Goal: Use online tool/utility: Utilize a website feature to perform a specific function

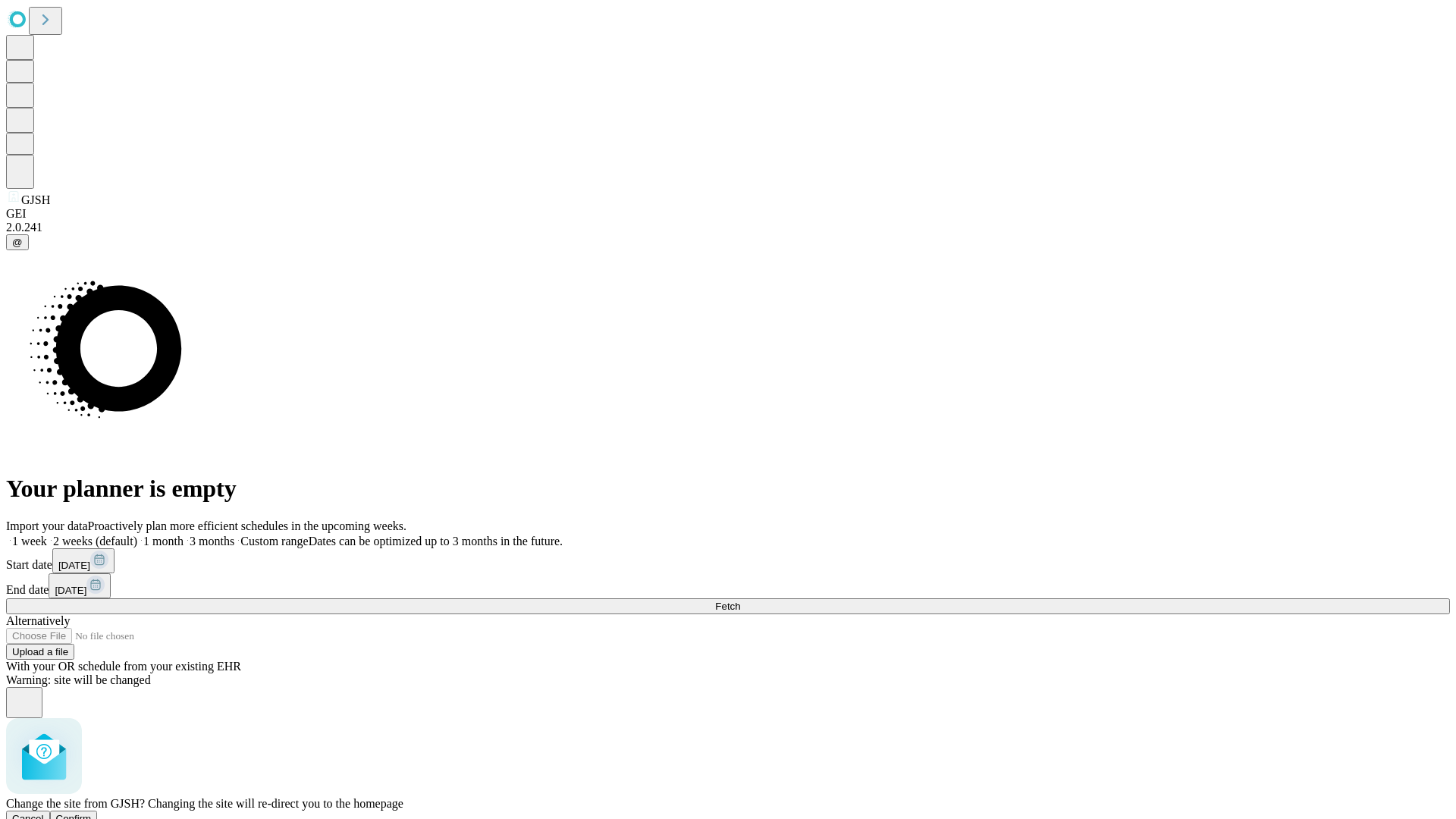
click at [91, 813] on span "Confirm" at bounding box center [74, 818] width 35 height 12
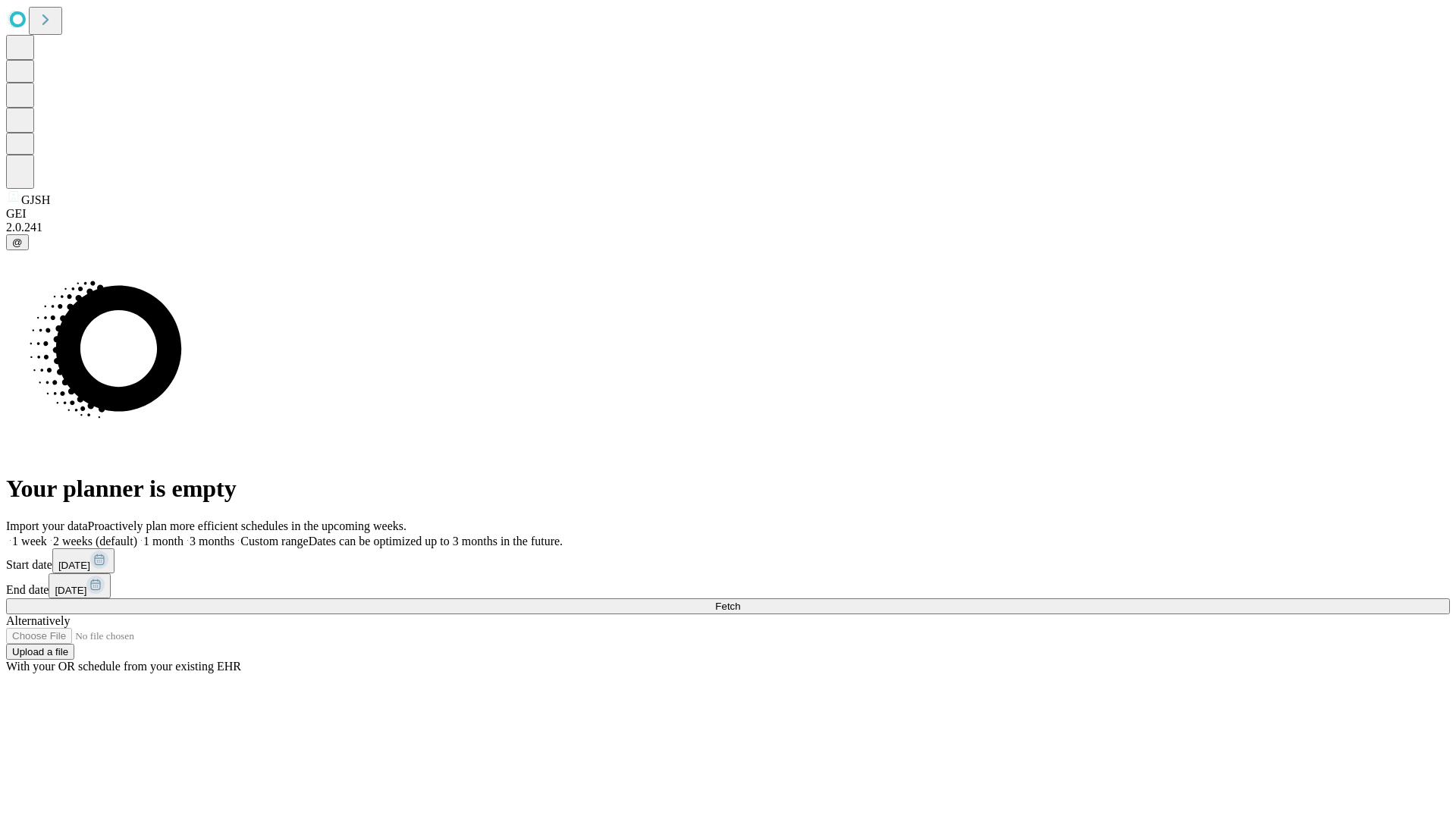
click at [184, 535] on label "1 month" at bounding box center [161, 541] width 46 height 13
click at [740, 601] on span "Fetch" at bounding box center [728, 606] width 25 height 12
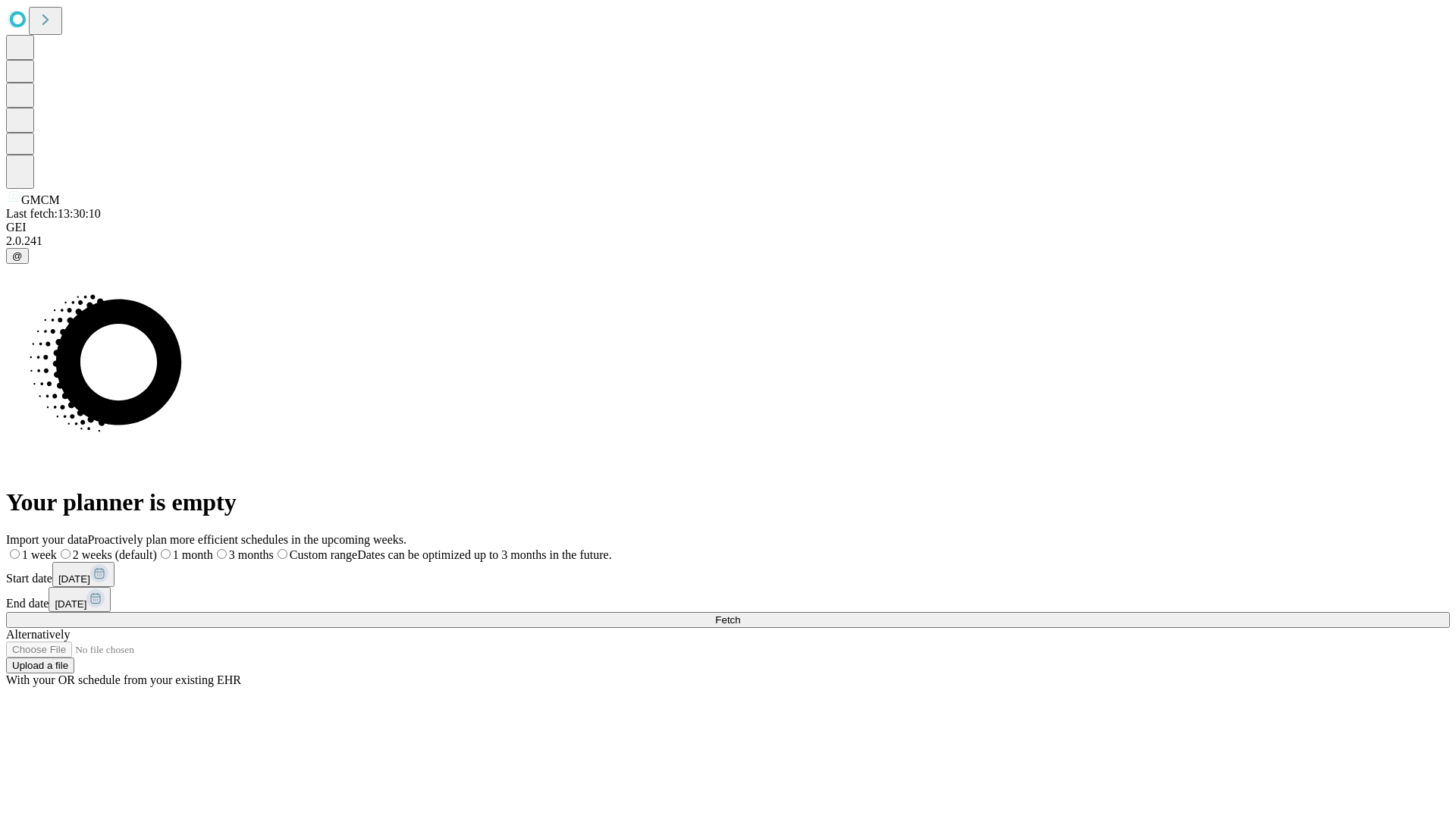
click at [213, 549] on label "1 month" at bounding box center [184, 555] width 56 height 13
click at [740, 615] on span "Fetch" at bounding box center [728, 620] width 25 height 12
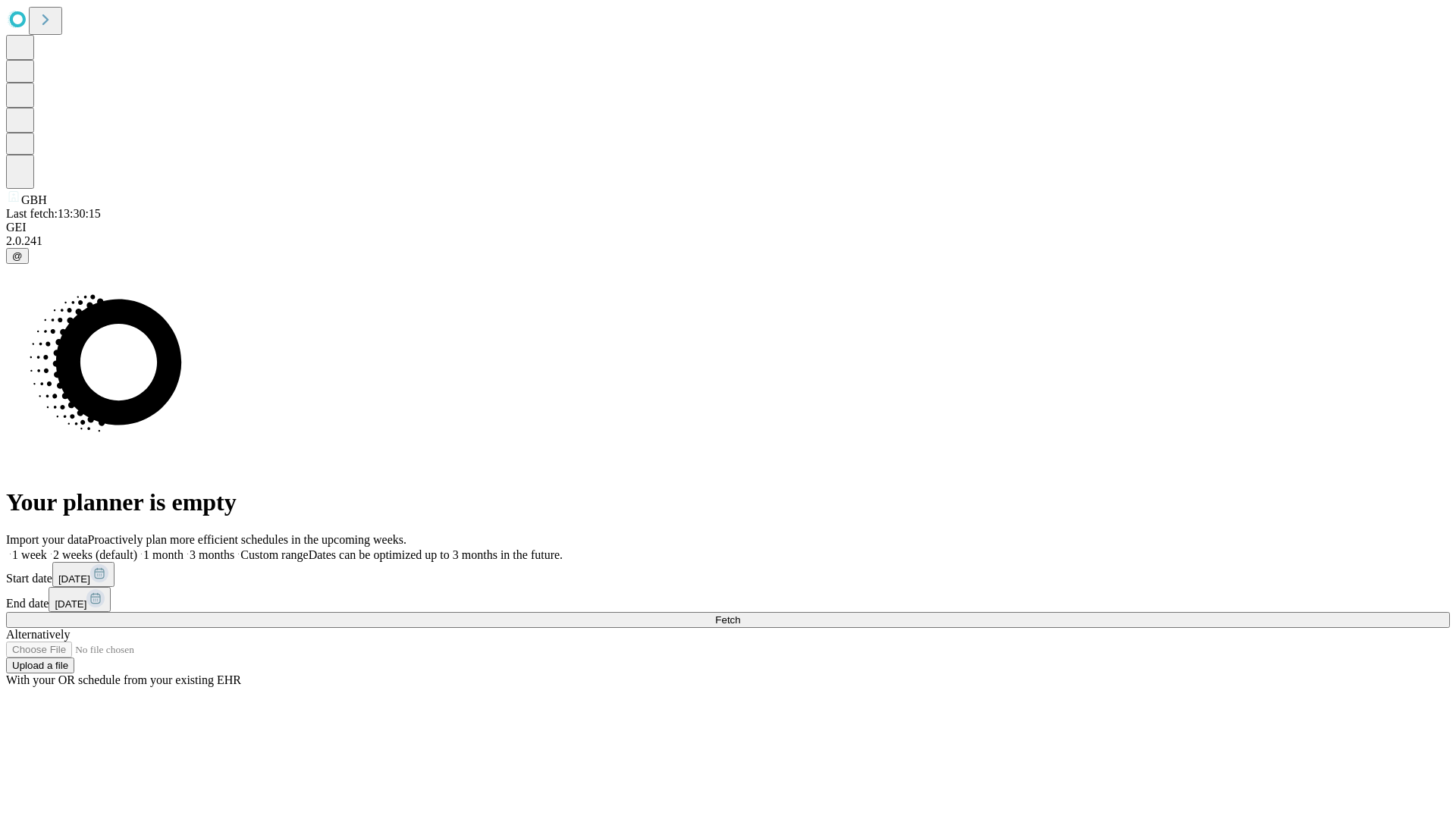
click at [184, 549] on label "1 month" at bounding box center [161, 555] width 46 height 13
click at [740, 615] on span "Fetch" at bounding box center [728, 620] width 25 height 12
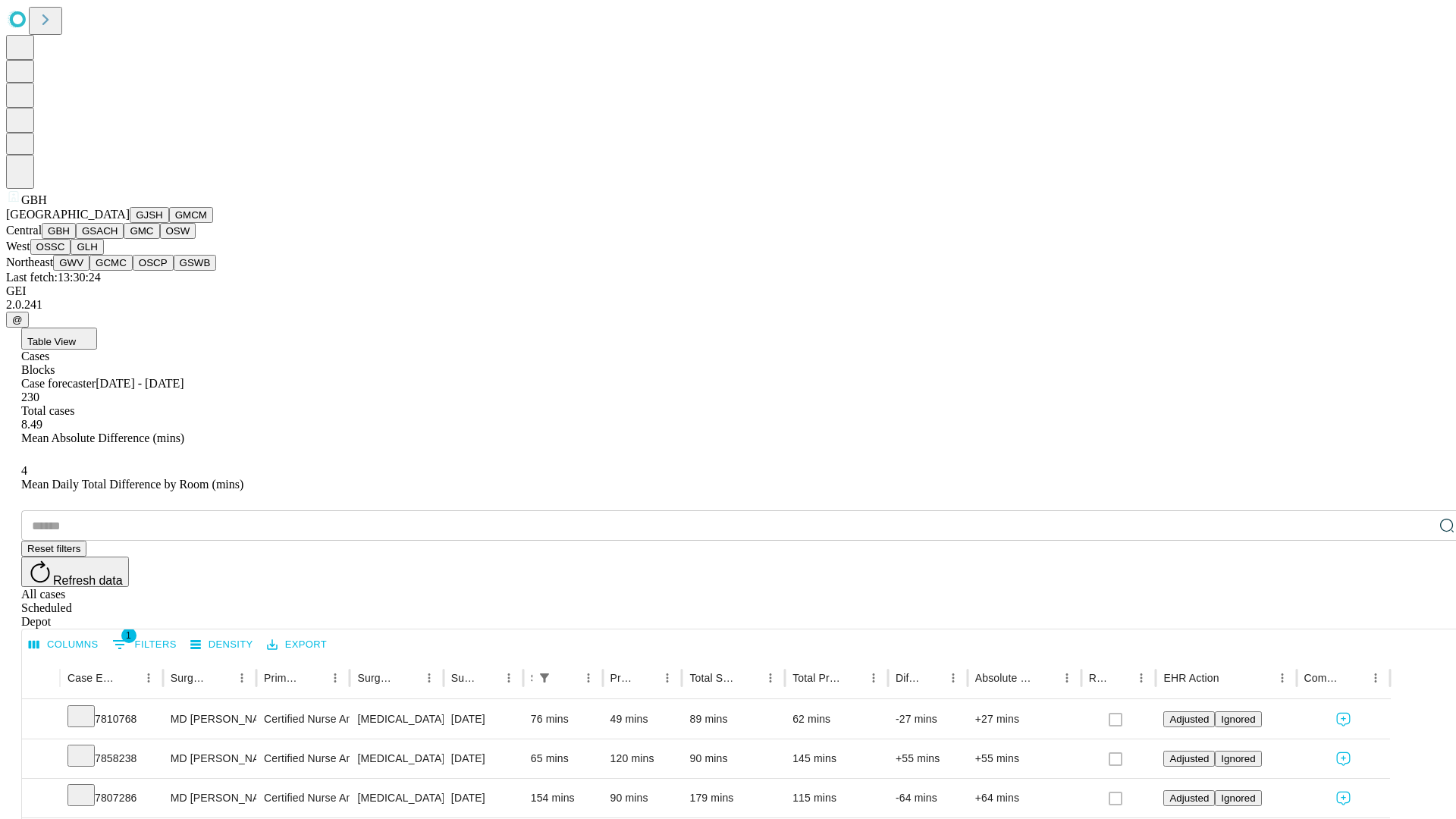
click at [118, 239] on button "GSACH" at bounding box center [100, 230] width 48 height 16
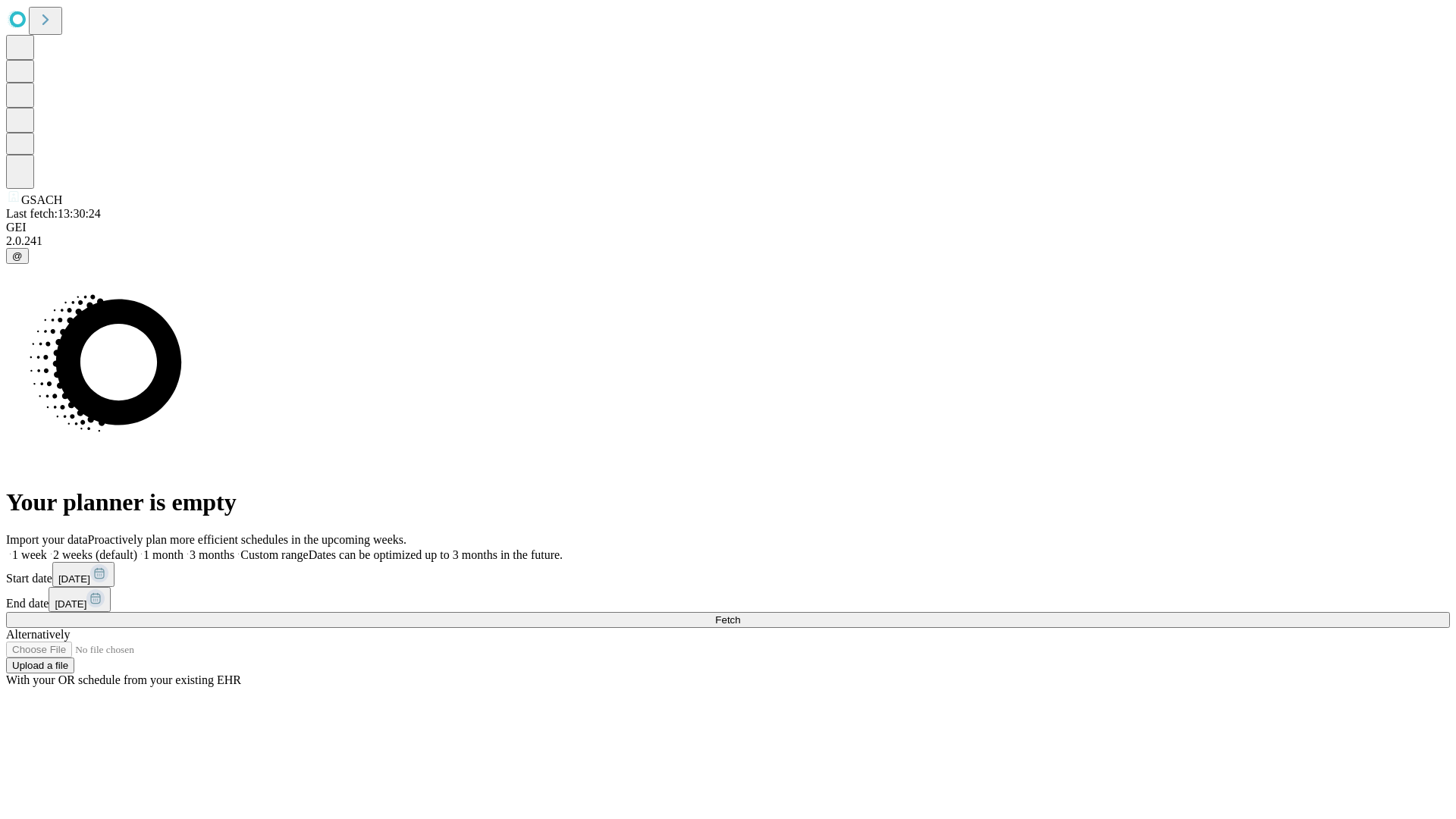
click at [184, 549] on label "1 month" at bounding box center [161, 555] width 46 height 13
click at [740, 615] on span "Fetch" at bounding box center [728, 620] width 25 height 12
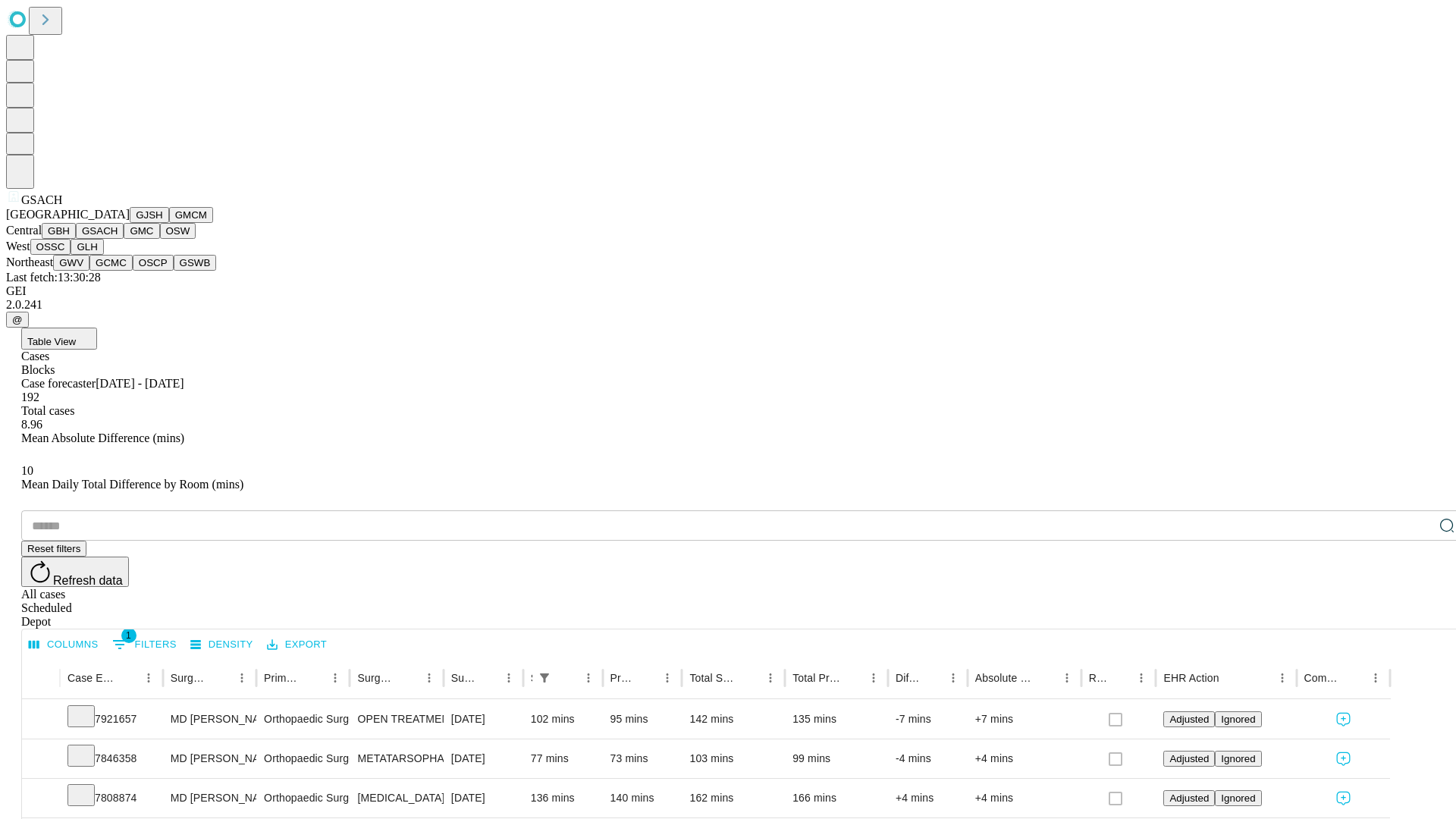
click at [124, 239] on button "GMC" at bounding box center [141, 230] width 35 height 16
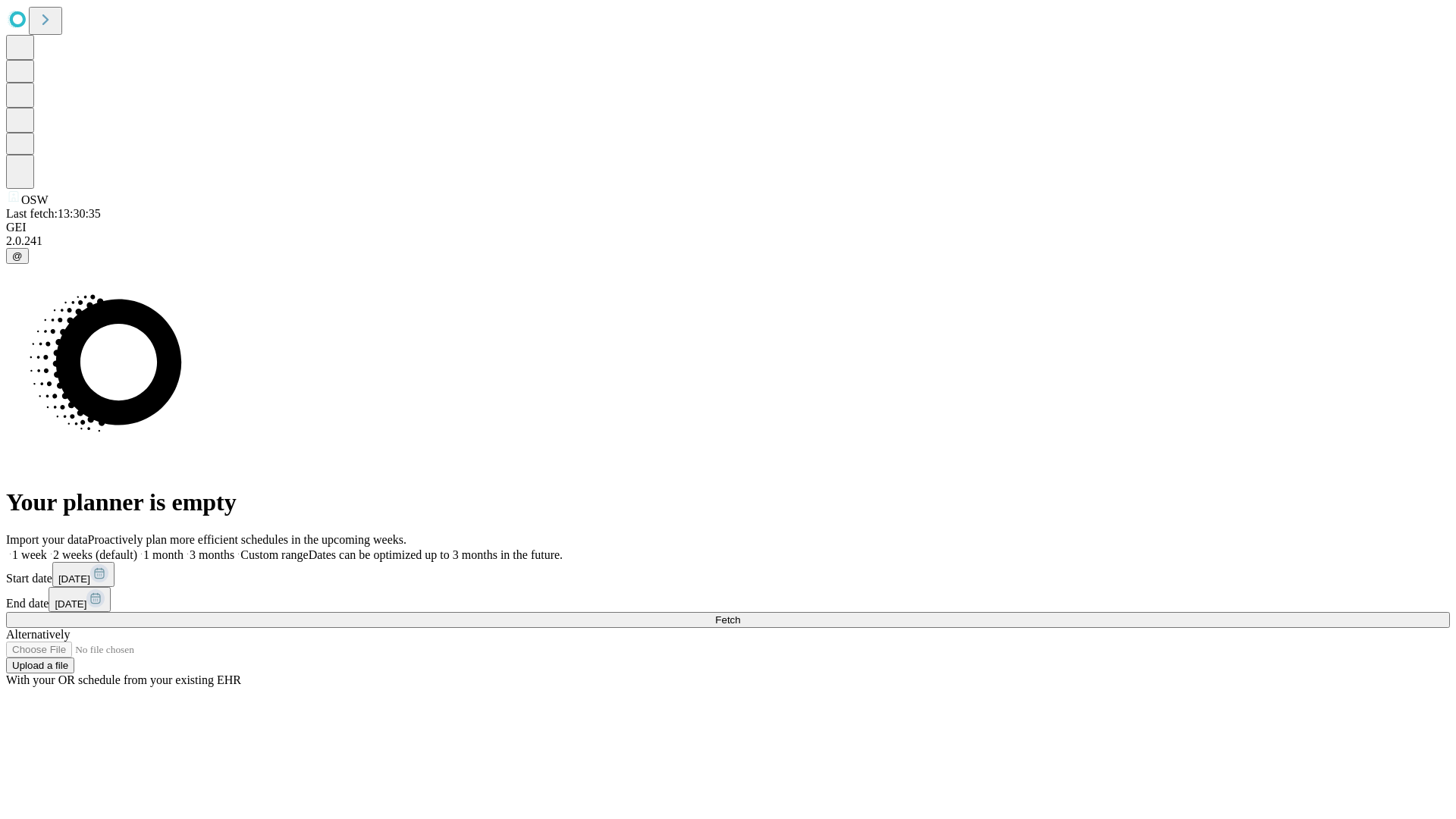
click at [184, 549] on label "1 month" at bounding box center [161, 555] width 46 height 13
click at [740, 615] on span "Fetch" at bounding box center [728, 620] width 25 height 12
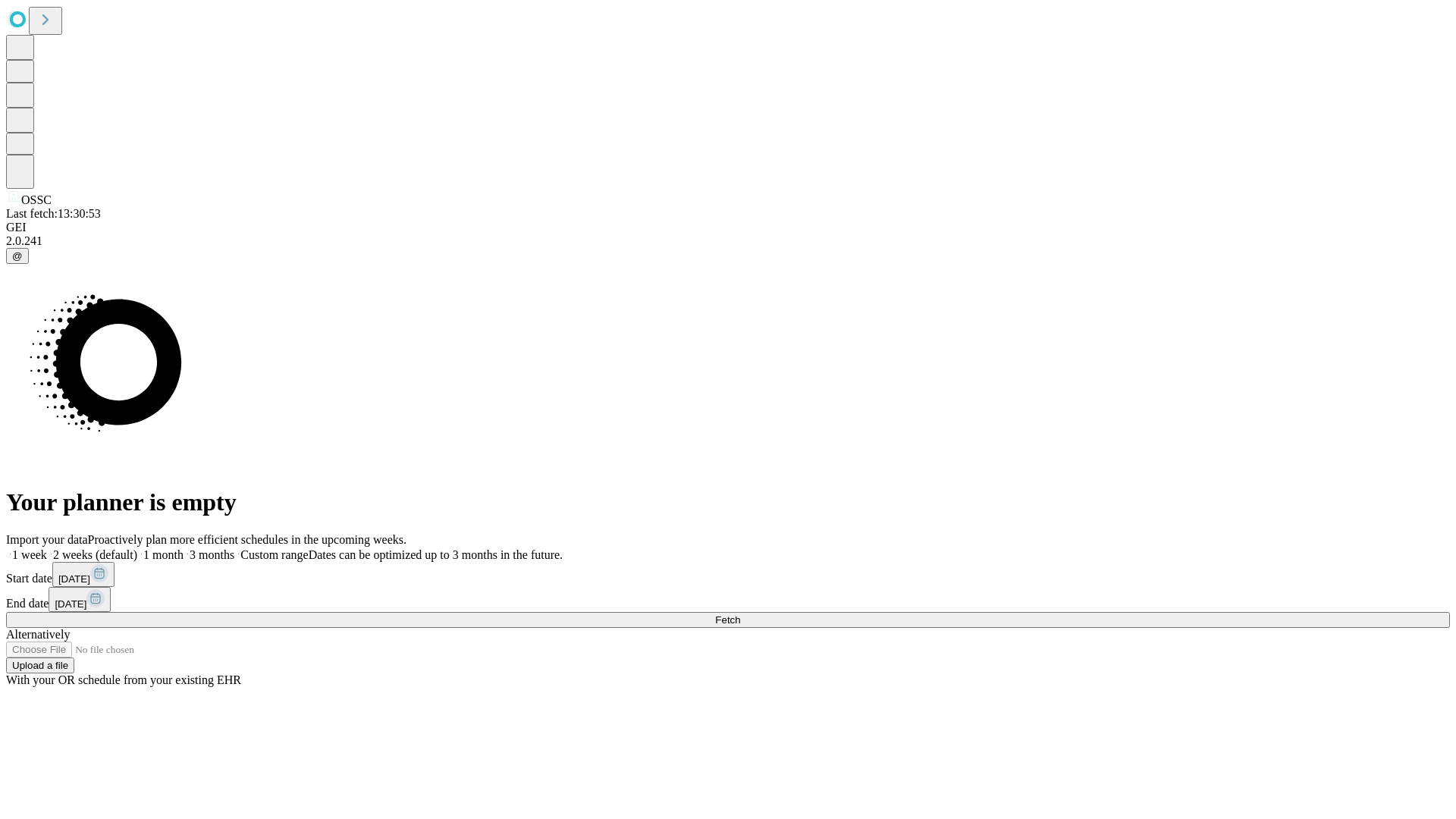
click at [184, 549] on label "1 month" at bounding box center [161, 555] width 46 height 13
click at [740, 615] on span "Fetch" at bounding box center [728, 620] width 25 height 12
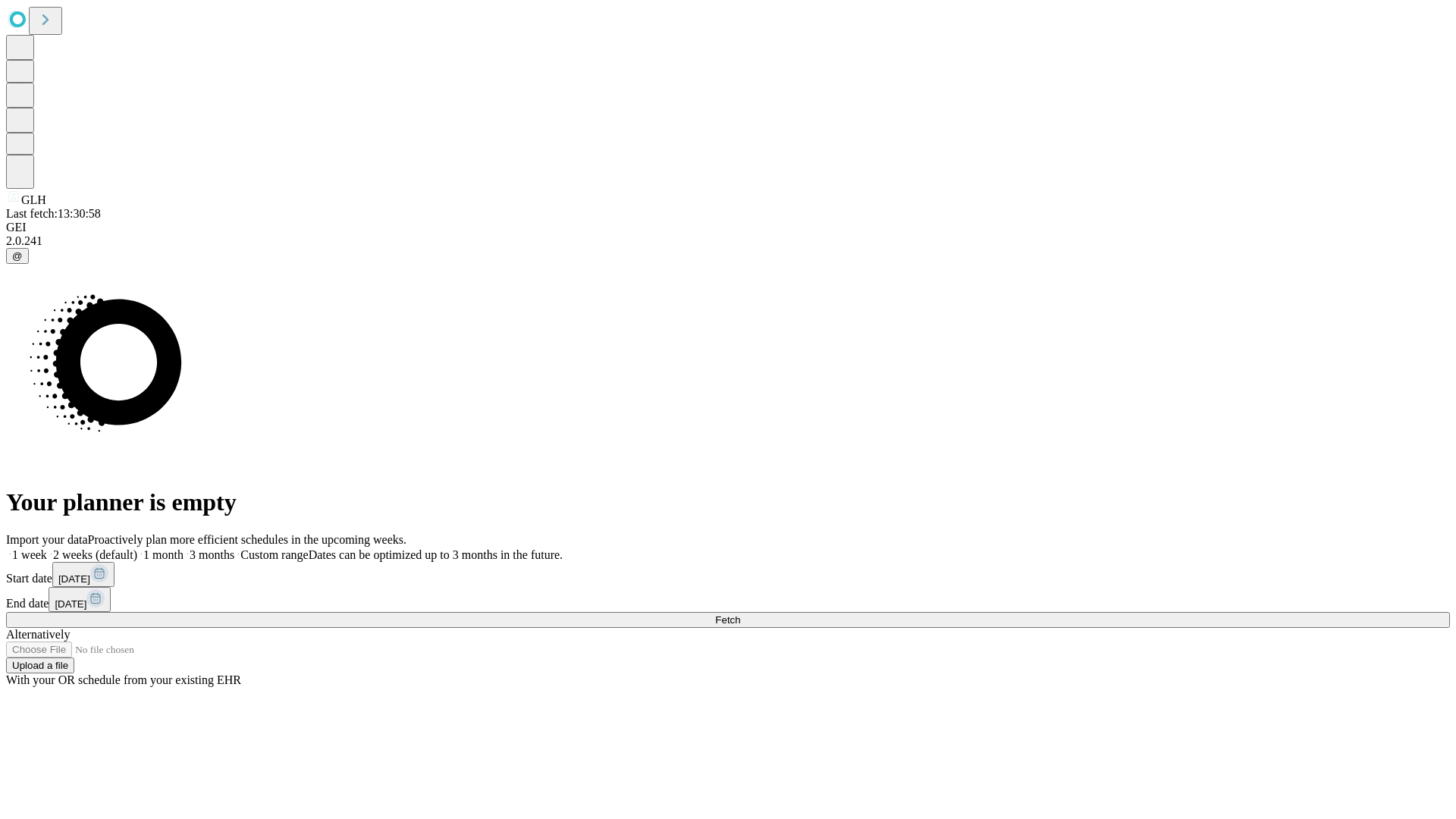
click at [184, 549] on label "1 month" at bounding box center [161, 555] width 46 height 13
click at [740, 615] on span "Fetch" at bounding box center [728, 620] width 25 height 12
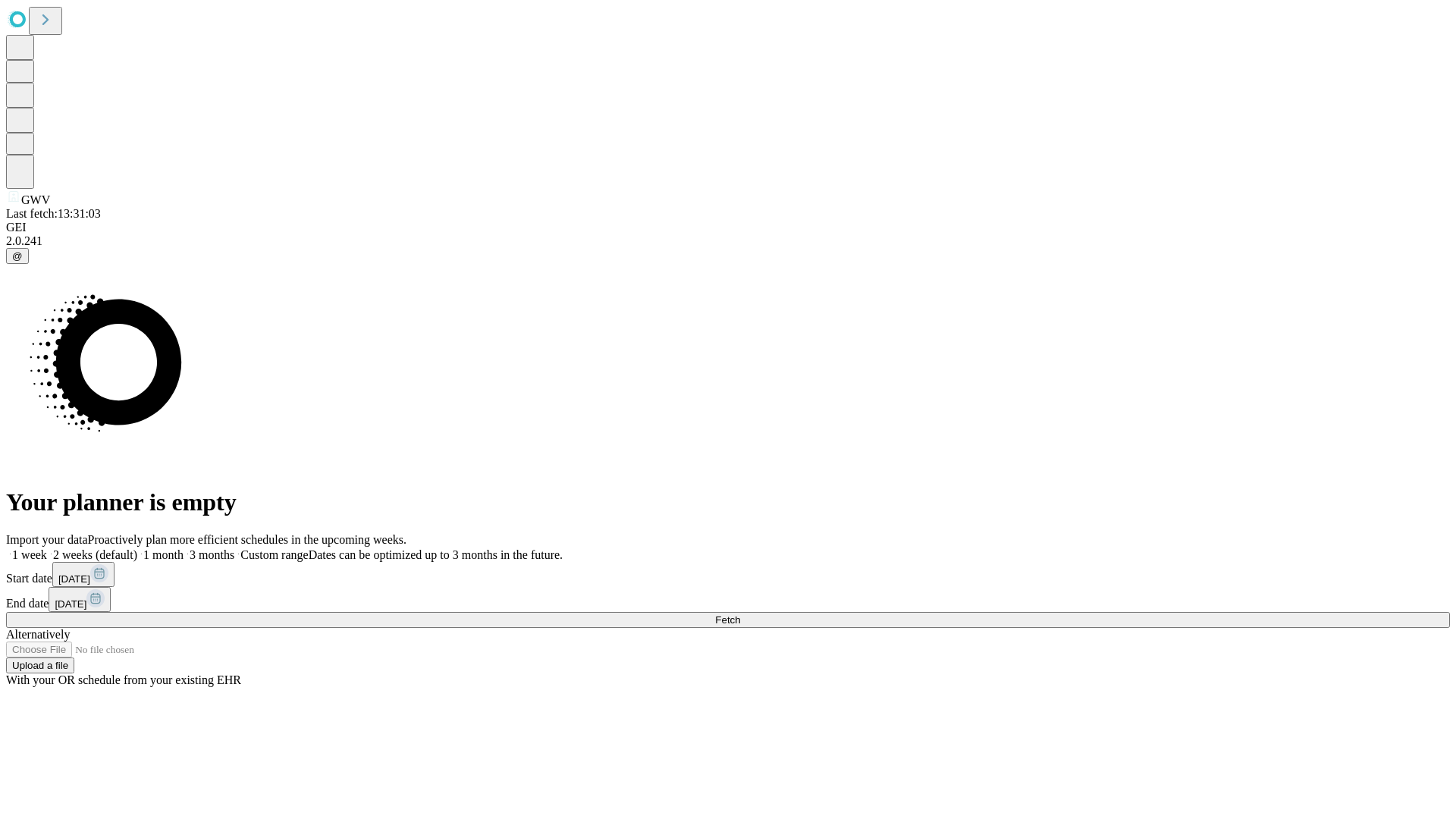
click at [184, 549] on label "1 month" at bounding box center [161, 555] width 46 height 13
click at [740, 615] on span "Fetch" at bounding box center [728, 620] width 25 height 12
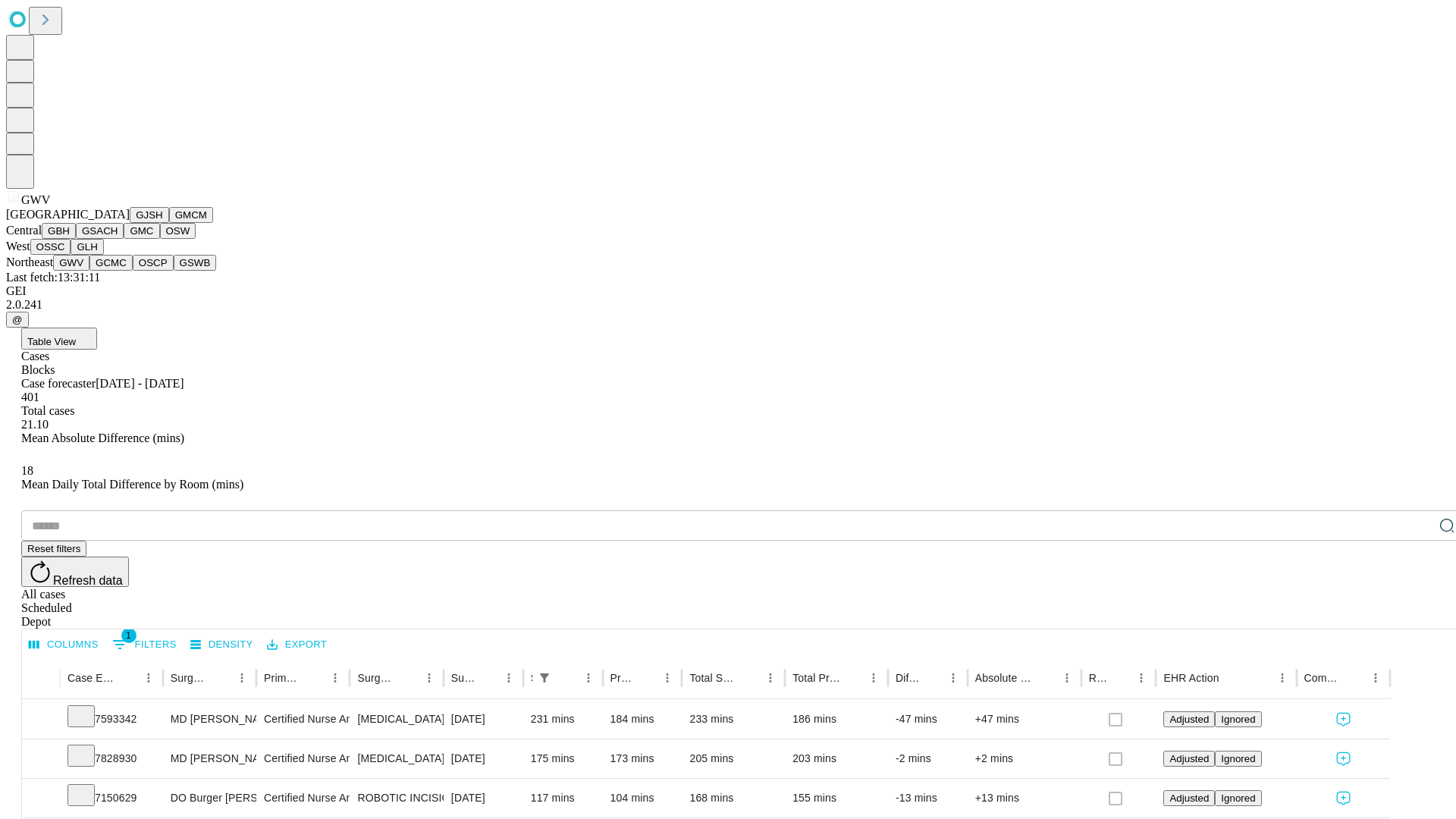
click at [118, 270] on button "GCMC" at bounding box center [111, 263] width 43 height 16
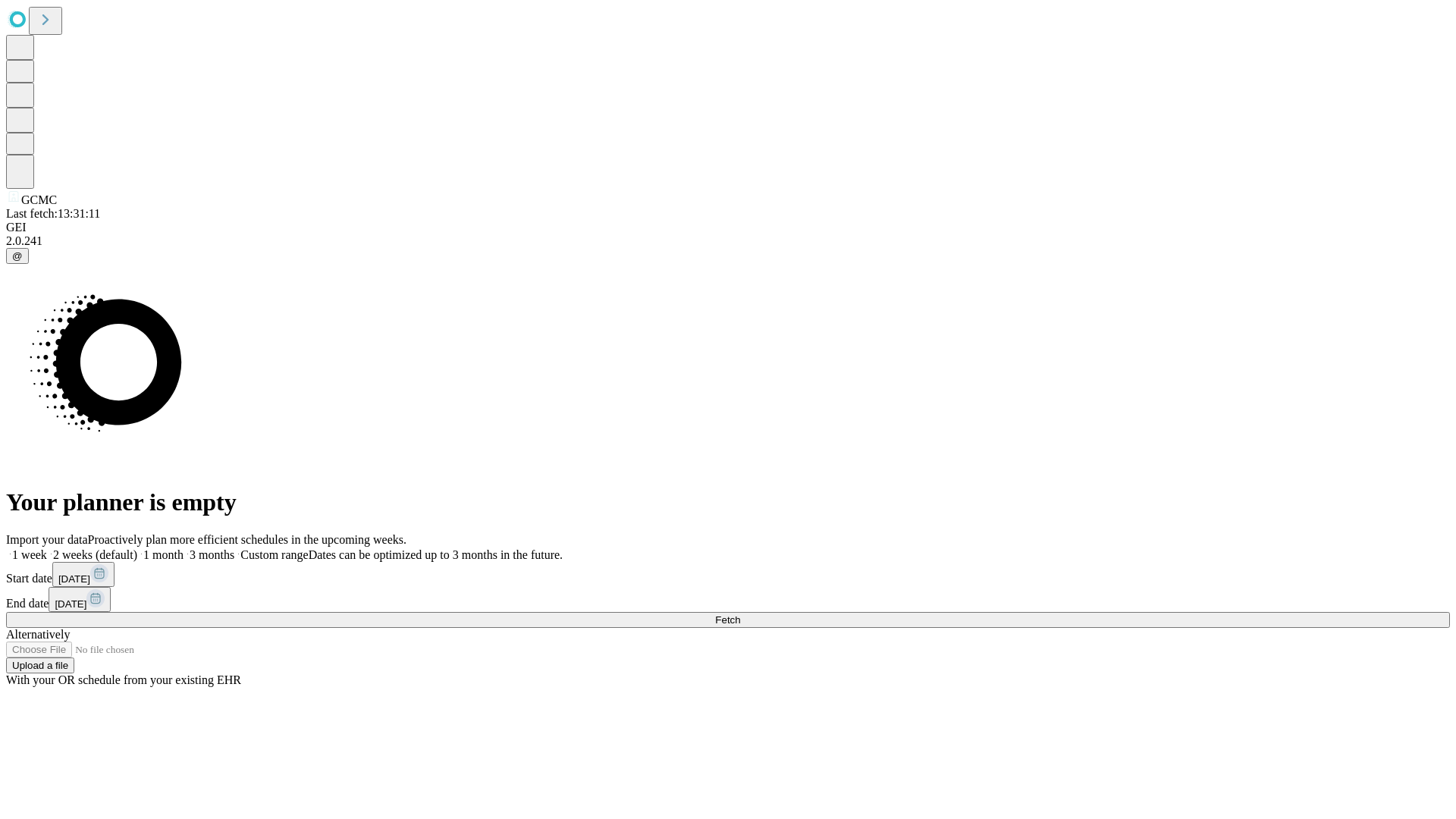
click at [740, 615] on span "Fetch" at bounding box center [728, 620] width 25 height 12
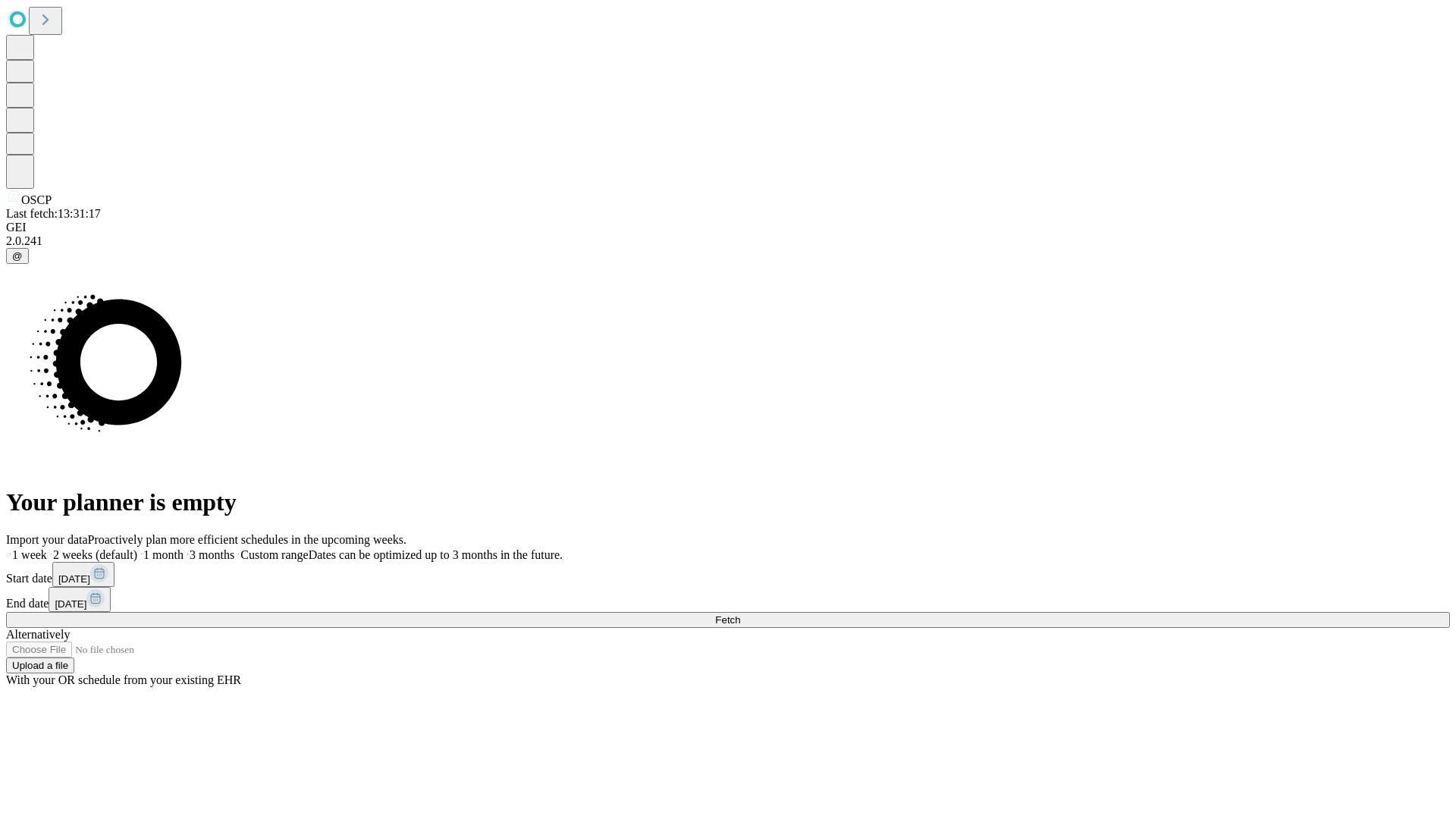
click at [184, 549] on label "1 month" at bounding box center [161, 555] width 46 height 13
click at [740, 615] on span "Fetch" at bounding box center [728, 620] width 25 height 12
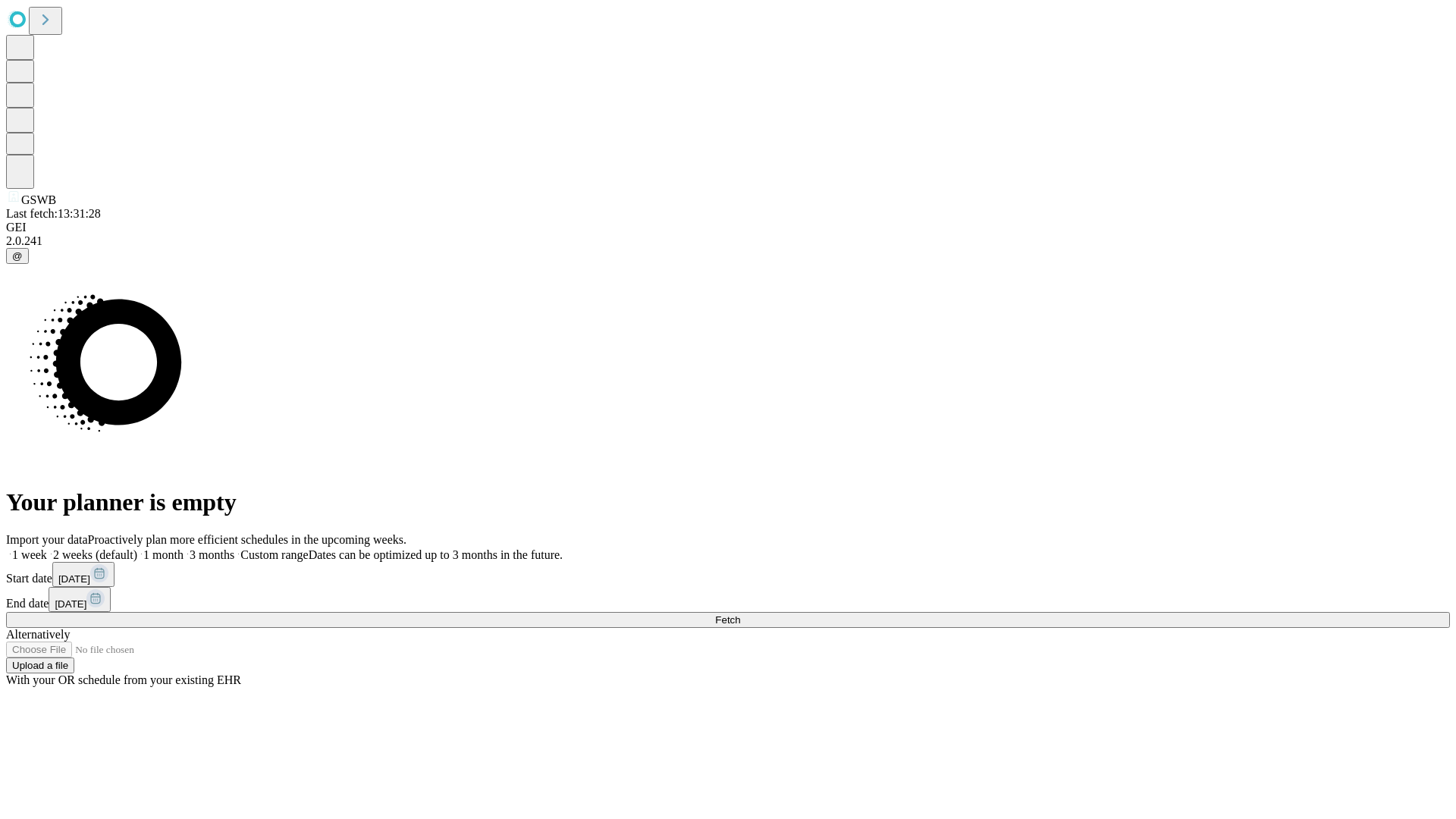
click at [184, 549] on label "1 month" at bounding box center [161, 555] width 46 height 13
click at [740, 615] on span "Fetch" at bounding box center [728, 620] width 25 height 12
